Goal: Find specific page/section: Find specific page/section

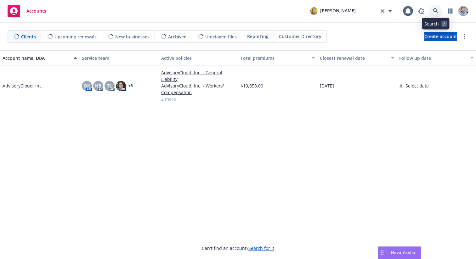
click at [437, 11] on icon at bounding box center [436, 11] width 6 height 6
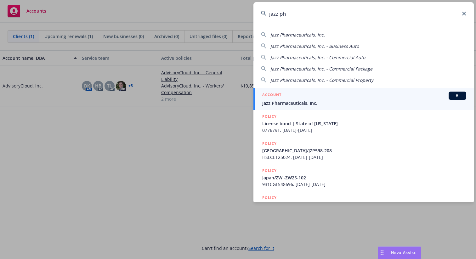
type input "jazz ph"
click at [280, 103] on span "Jazz Pharmaceuticals, Inc." at bounding box center [364, 103] width 204 height 7
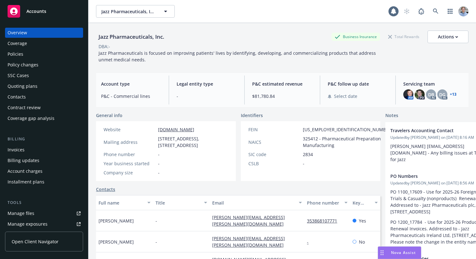
click at [37, 55] on div "Policies" at bounding box center [44, 54] width 73 height 10
